Goal: Communication & Community: Answer question/provide support

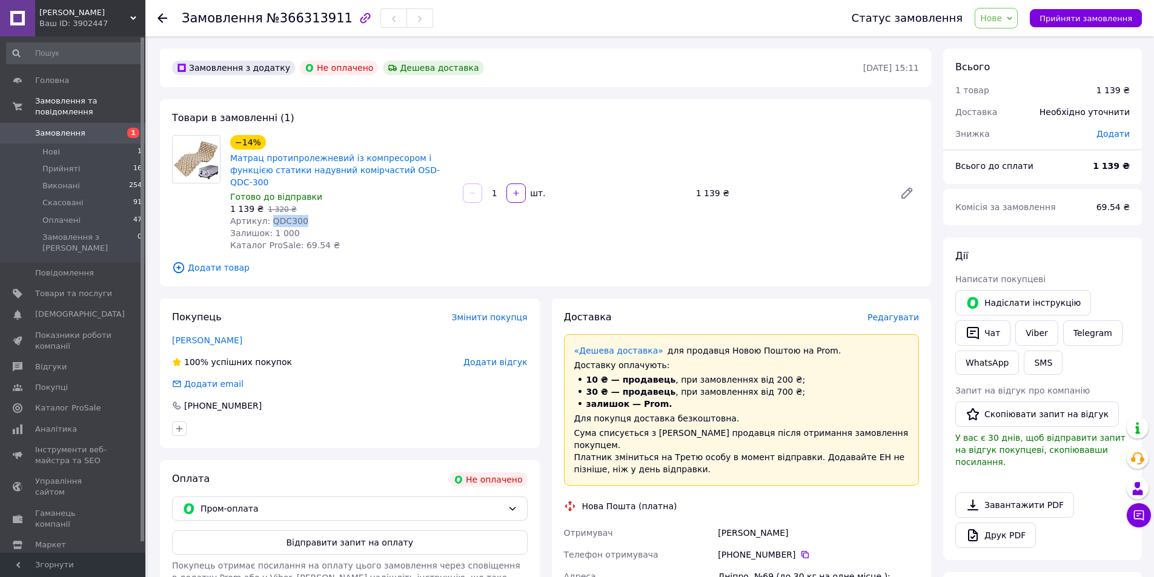
drag, startPoint x: 300, startPoint y: 210, endPoint x: 267, endPoint y: 210, distance: 32.7
click at [267, 215] on div "Артикул: QDC300" at bounding box center [341, 221] width 223 height 12
copy span "QDC300"
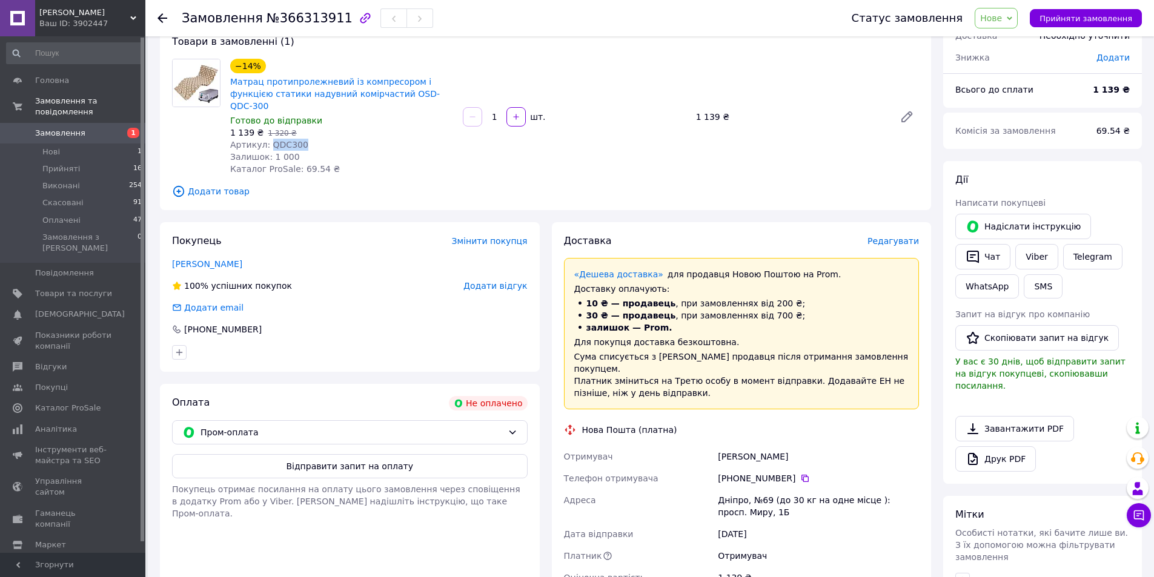
scroll to position [242, 0]
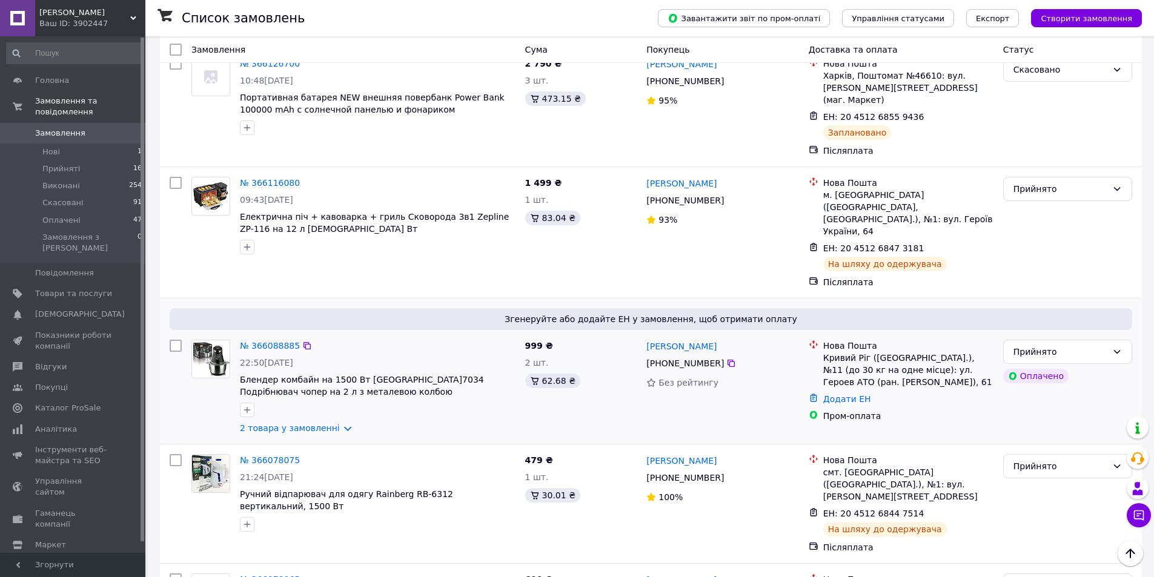
scroll to position [303, 0]
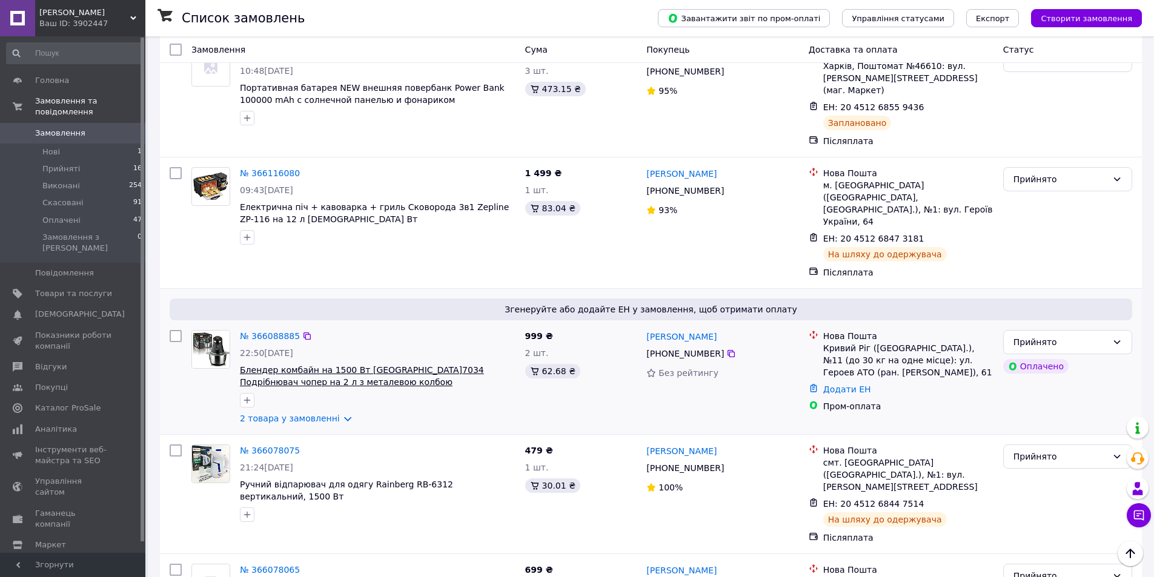
click at [306, 365] on span "Блендер комбайн на 1500 Вт [GEOGRAPHIC_DATA]7034 Подрібнювач чопер на 2 л з мет…" at bounding box center [362, 376] width 244 height 22
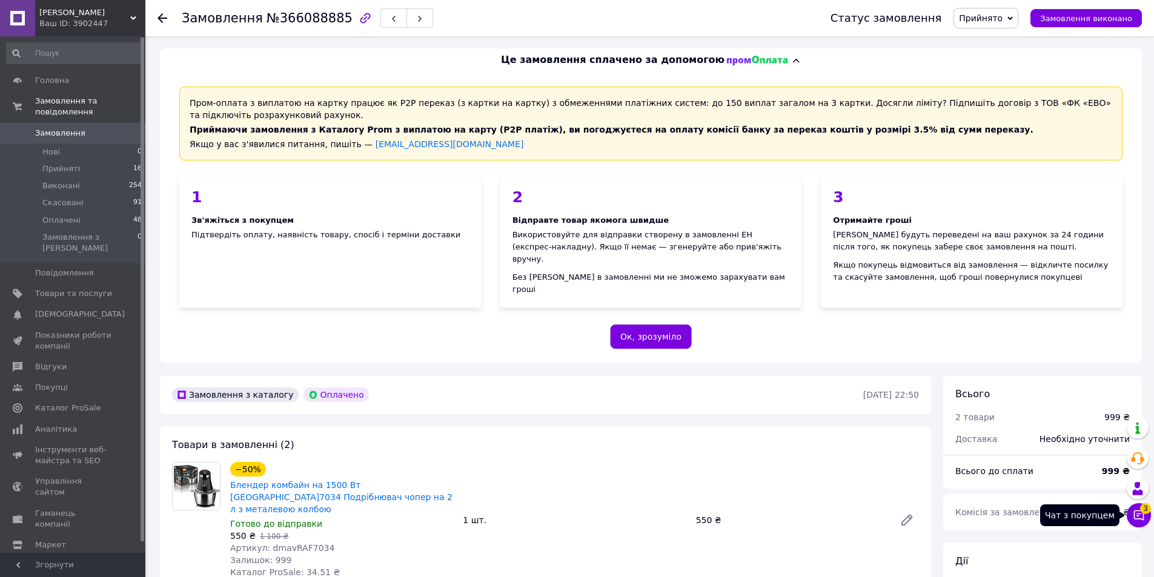
click at [1138, 515] on icon at bounding box center [1139, 516] width 10 height 10
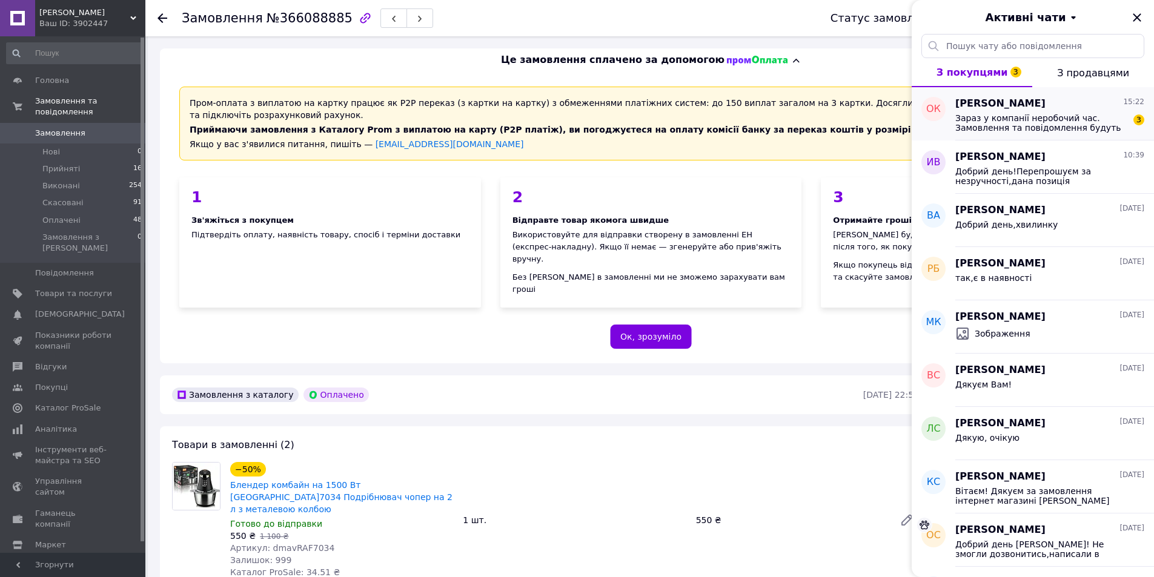
click at [1006, 119] on span "Зараз у компанії неробочий час. Замовлення та повідомлення будуть оброблені з 0…" at bounding box center [1041, 122] width 172 height 19
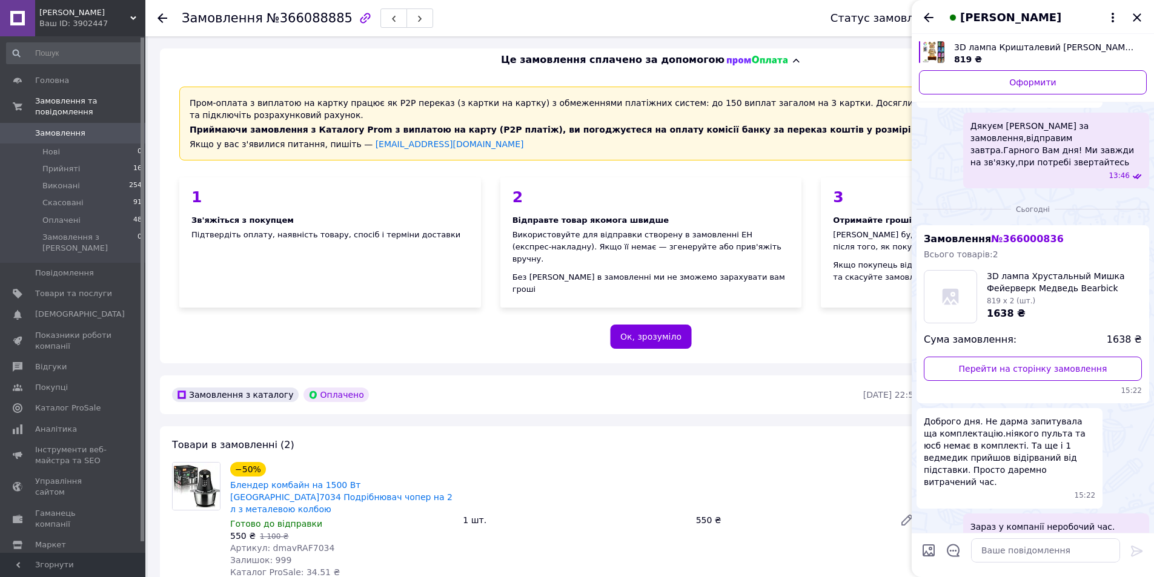
scroll to position [503, 0]
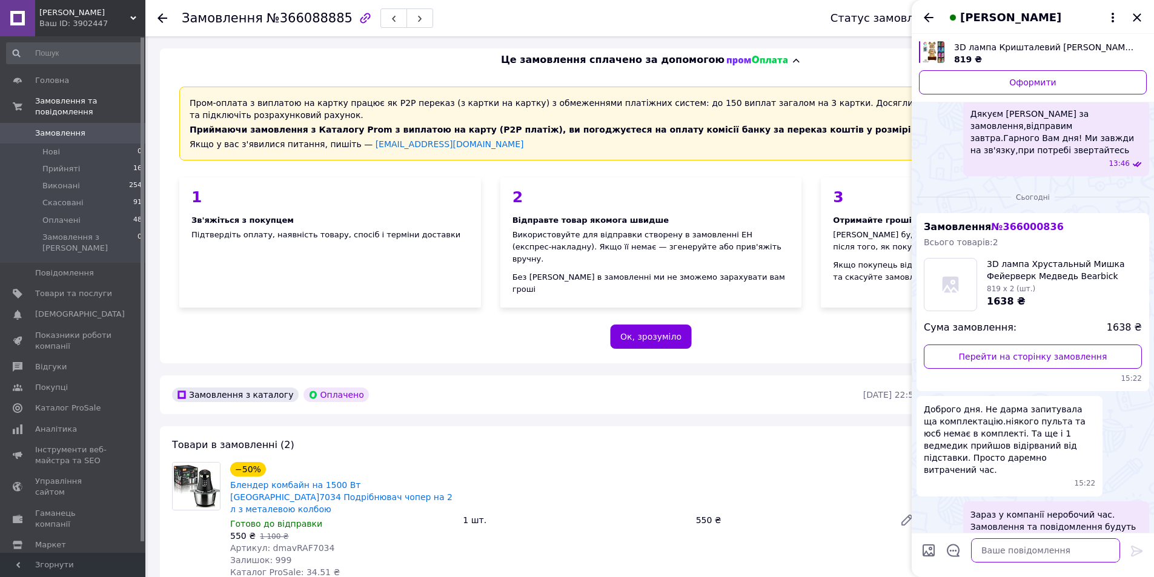
click at [1015, 551] on textarea at bounding box center [1045, 550] width 149 height 24
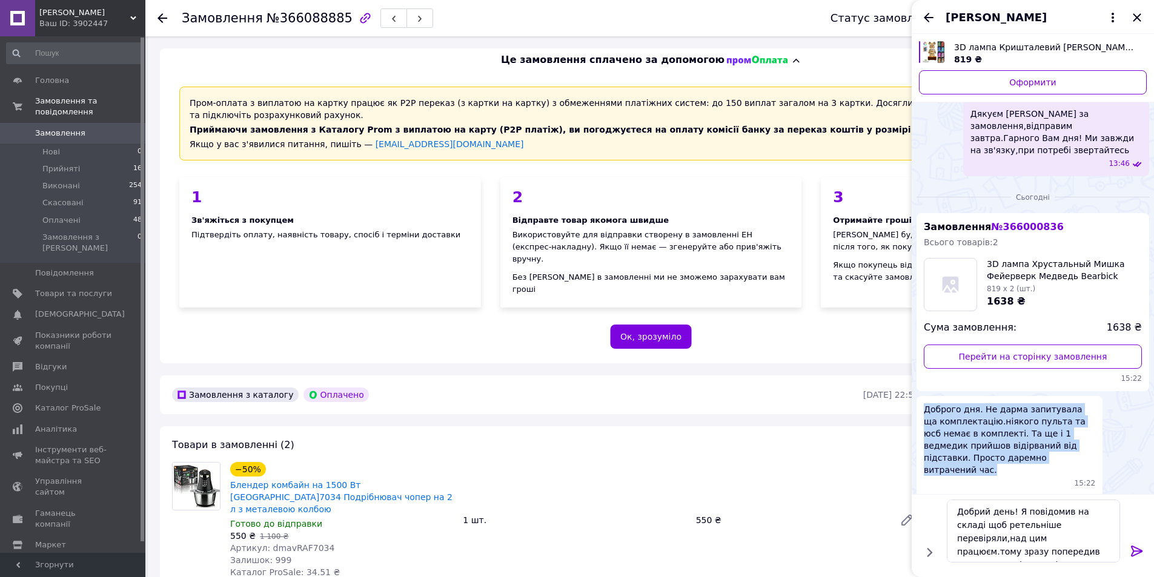
drag, startPoint x: 928, startPoint y: 373, endPoint x: 1002, endPoint y: 420, distance: 87.7
click at [1002, 420] on div "Доброго дня. Не дарма запитувала ща комплектацію.ніякого пульта та юсб немає в …" at bounding box center [1009, 446] width 186 height 100
copy span "Доброго дня. Не дарма запитувала ща комплектацію.ніякого пульта та юсб немає в …"
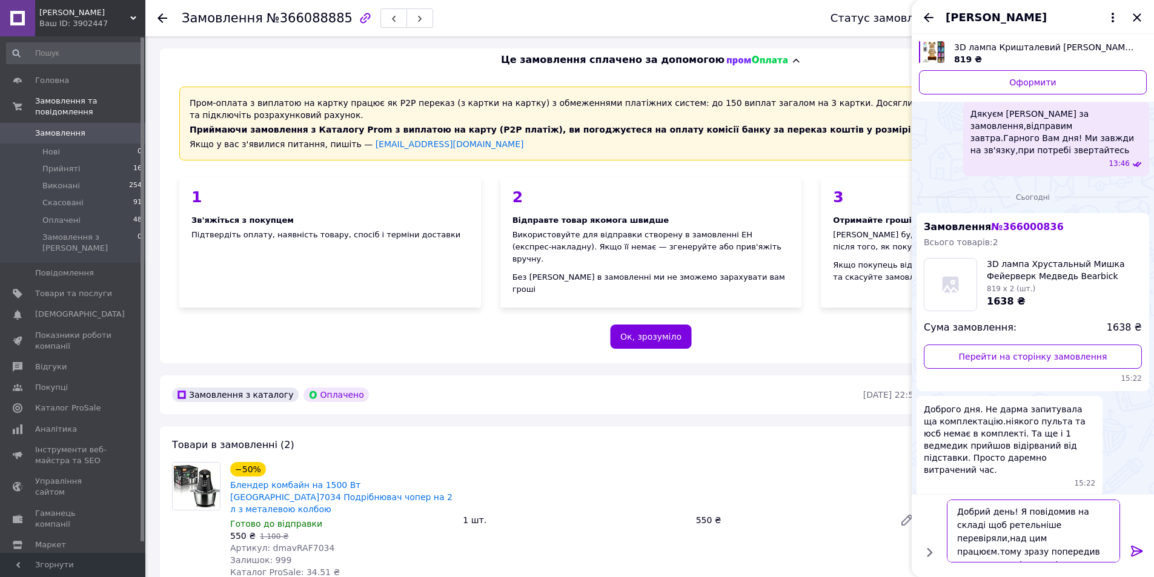
click at [1046, 551] on textarea "Добрий день! Я повідомив на складі щоб ретельніше перевіряли,над цим працюєм.то…" at bounding box center [1033, 531] width 173 height 63
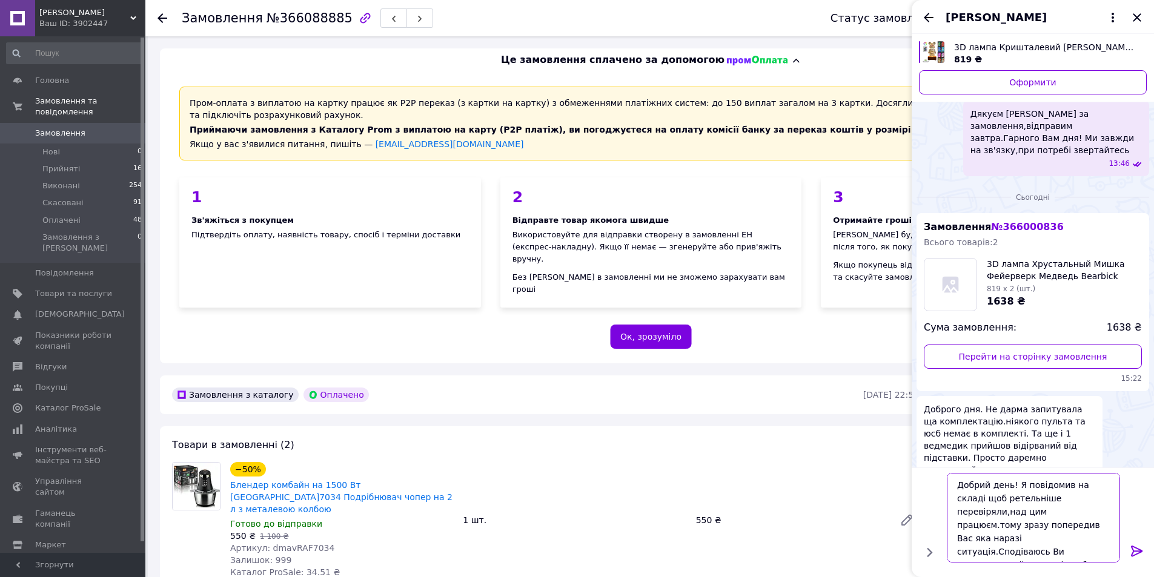
click at [1075, 540] on textarea "Добрий день! Я повідомив на складі щоб ретельніше перевіряли,над цим працюєм.то…" at bounding box center [1033, 518] width 173 height 90
type textarea "Добрий день! Я повідомив на складі щоб ретельніше перевіряли,над цим працюєм.то…"
click at [1132, 550] on icon at bounding box center [1137, 551] width 12 height 11
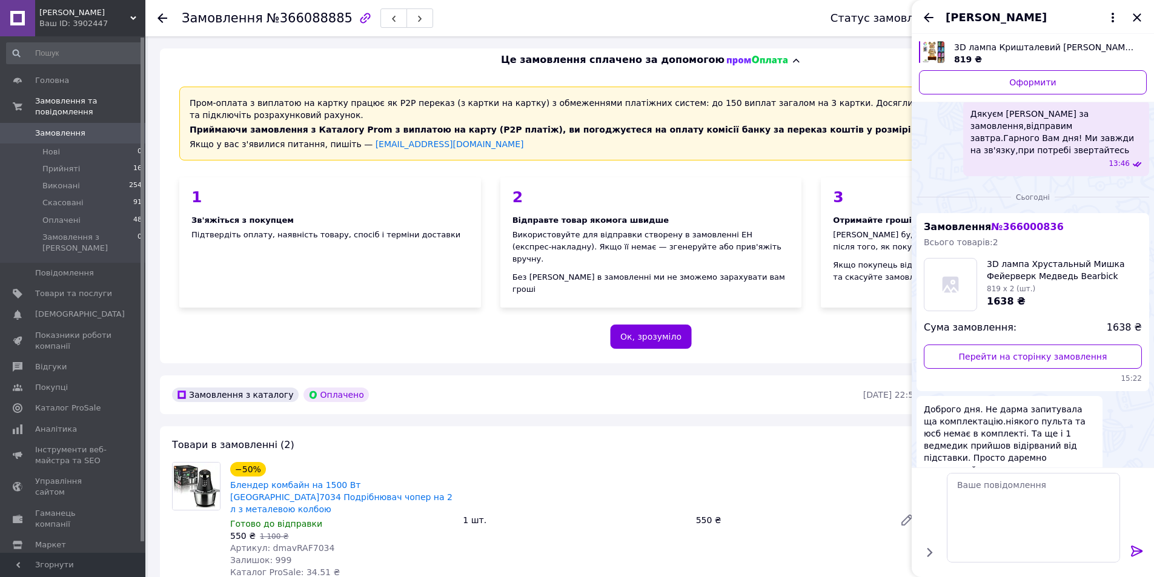
scroll to position [586, 0]
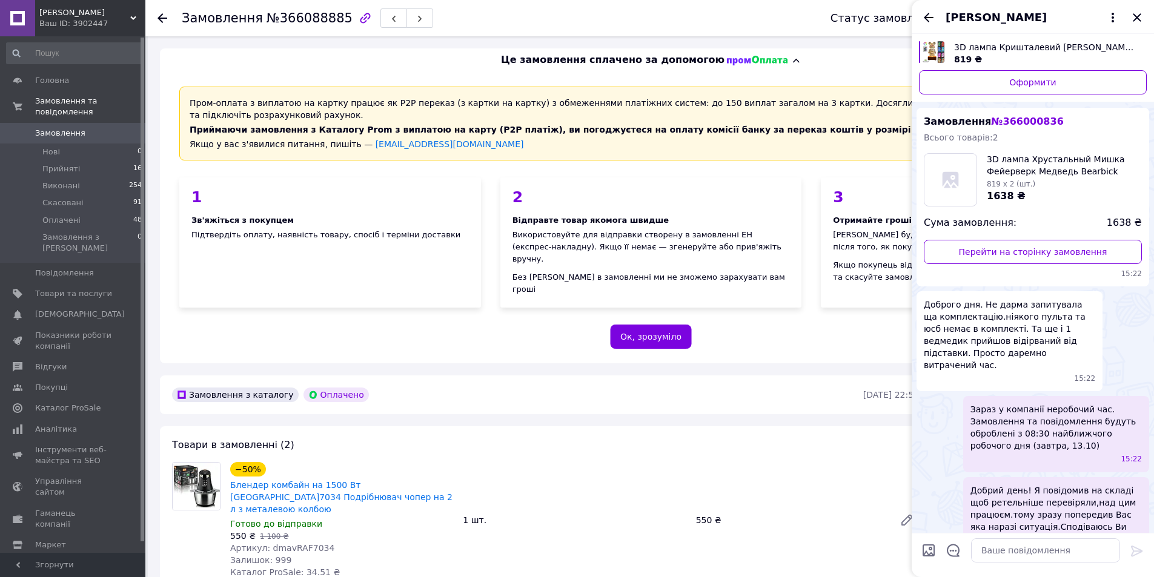
click at [1136, 15] on icon "Закрити" at bounding box center [1136, 17] width 15 height 15
